Goal: Browse casually

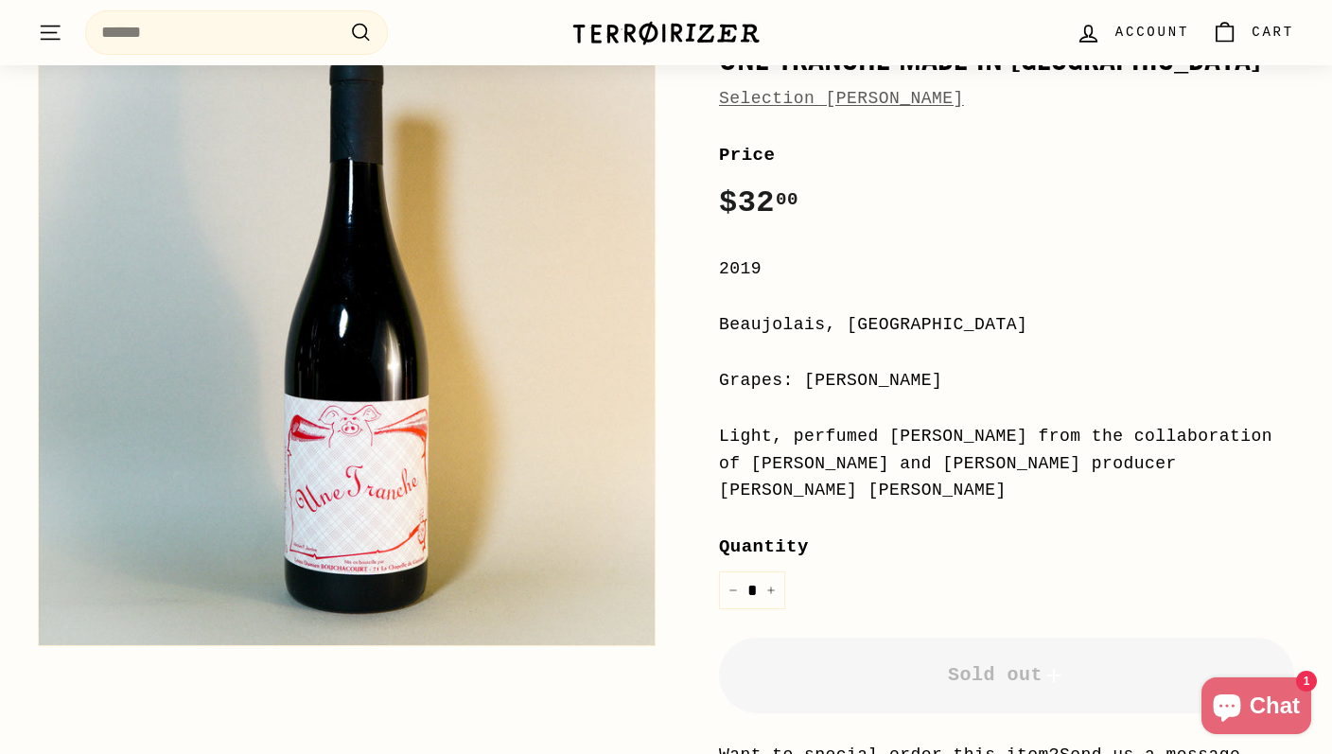
scroll to position [289, 0]
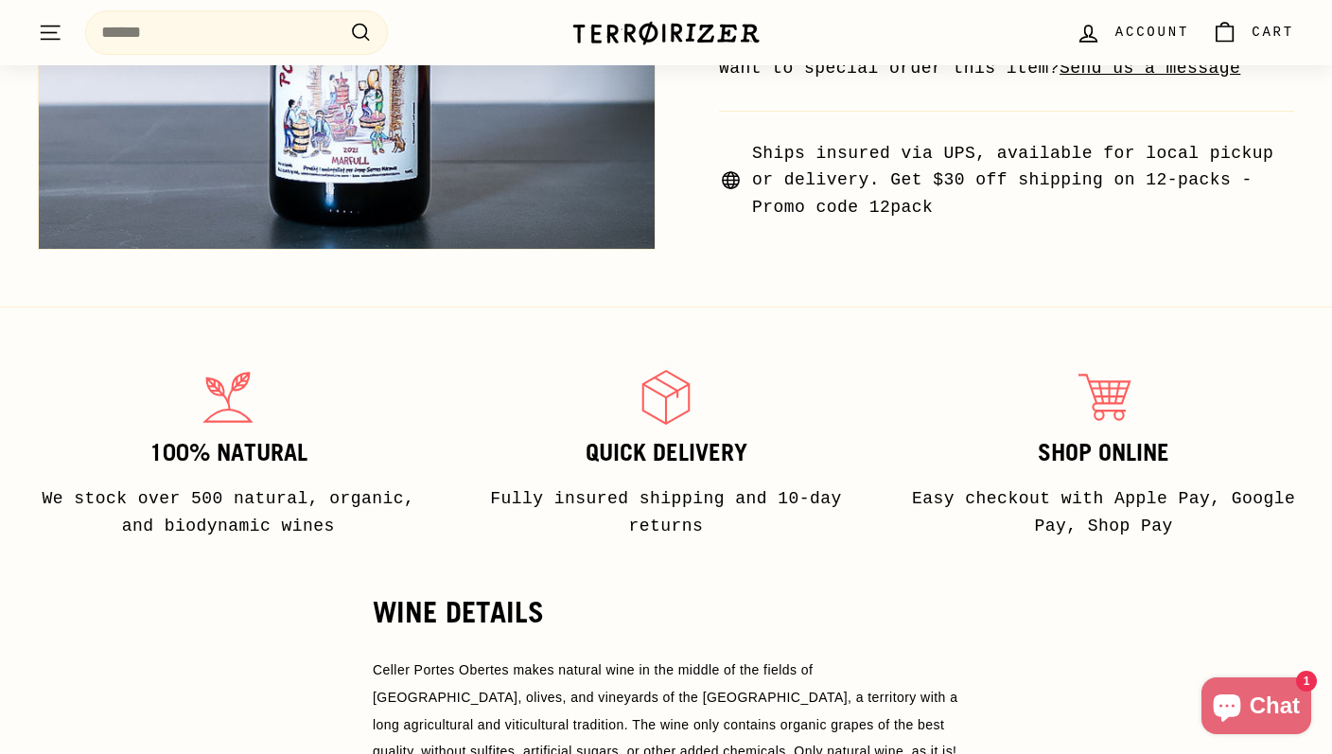
scroll to position [621, 0]
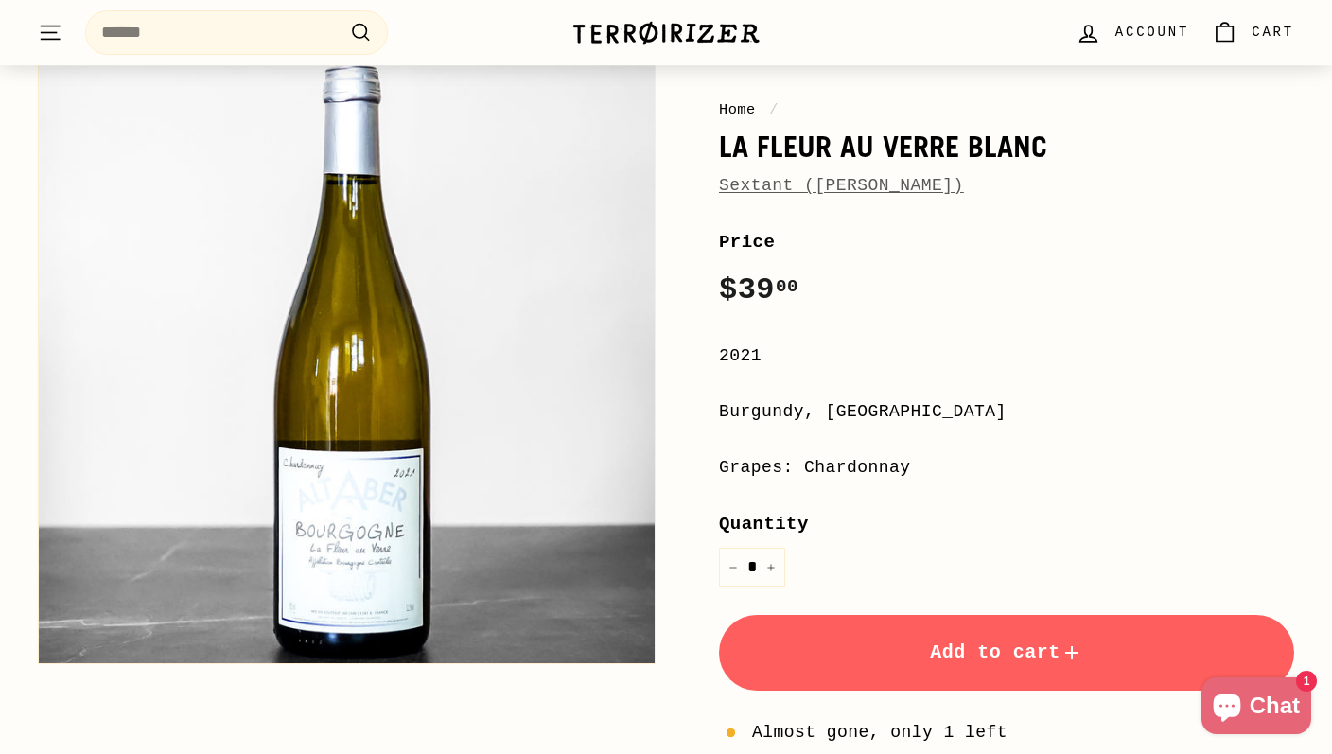
scroll to position [203, 0]
